Goal: Task Accomplishment & Management: Manage account settings

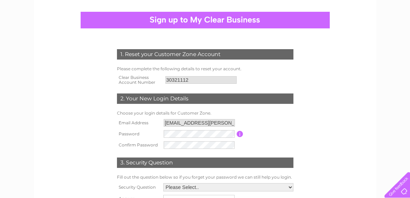
scroll to position [115, 0]
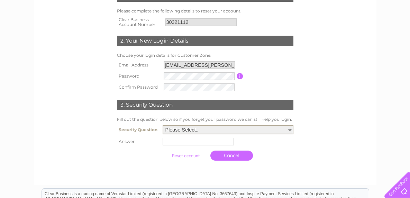
click at [184, 128] on select "Please Select.. In what town or city was your first job? In what town or city d…" at bounding box center [228, 129] width 131 height 9
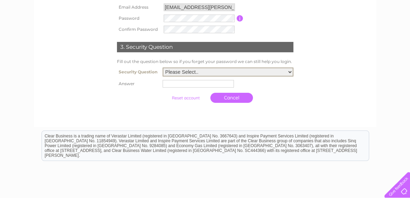
click at [206, 73] on select "Please Select.. In what town or city was your first job? In what town or city d…" at bounding box center [228, 71] width 131 height 9
select select "1"
click at [163, 67] on select "Please Select.. In what town or city was your first job? In what town or city d…" at bounding box center [228, 71] width 131 height 9
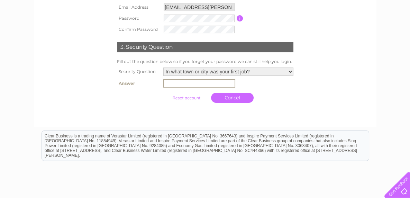
click at [192, 80] on input "text" at bounding box center [199, 83] width 72 height 8
type input "southampton"
click at [196, 98] on input "submit" at bounding box center [186, 98] width 43 height 10
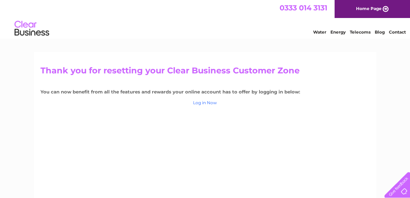
click at [204, 104] on link "Log in Now" at bounding box center [205, 102] width 24 height 5
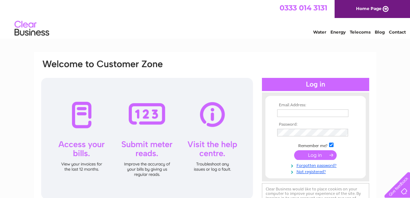
type input "[EMAIL_ADDRESS][PERSON_NAME][DOMAIN_NAME]"
click at [320, 86] on div at bounding box center [315, 84] width 107 height 13
click at [306, 85] on div at bounding box center [315, 84] width 107 height 13
click at [320, 156] on input "submit" at bounding box center [315, 155] width 43 height 10
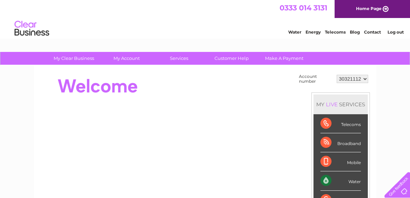
click at [362, 77] on select "30321112" at bounding box center [352, 79] width 31 height 8
click at [365, 77] on select "30321112" at bounding box center [352, 79] width 31 height 8
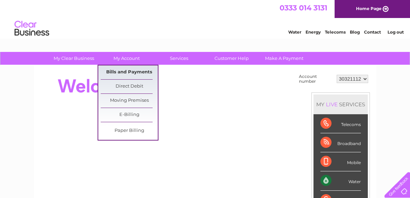
click at [128, 70] on link "Bills and Payments" at bounding box center [129, 72] width 57 height 14
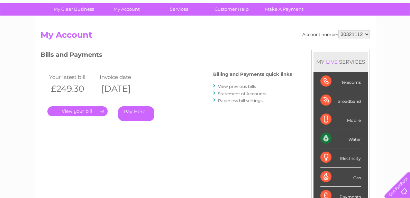
scroll to position [57, 0]
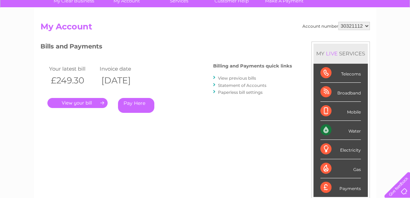
click at [100, 105] on link "." at bounding box center [77, 103] width 60 height 10
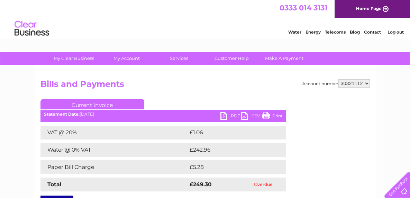
click at [231, 115] on link "PDF" at bounding box center [230, 117] width 21 height 10
